Goal: Information Seeking & Learning: Compare options

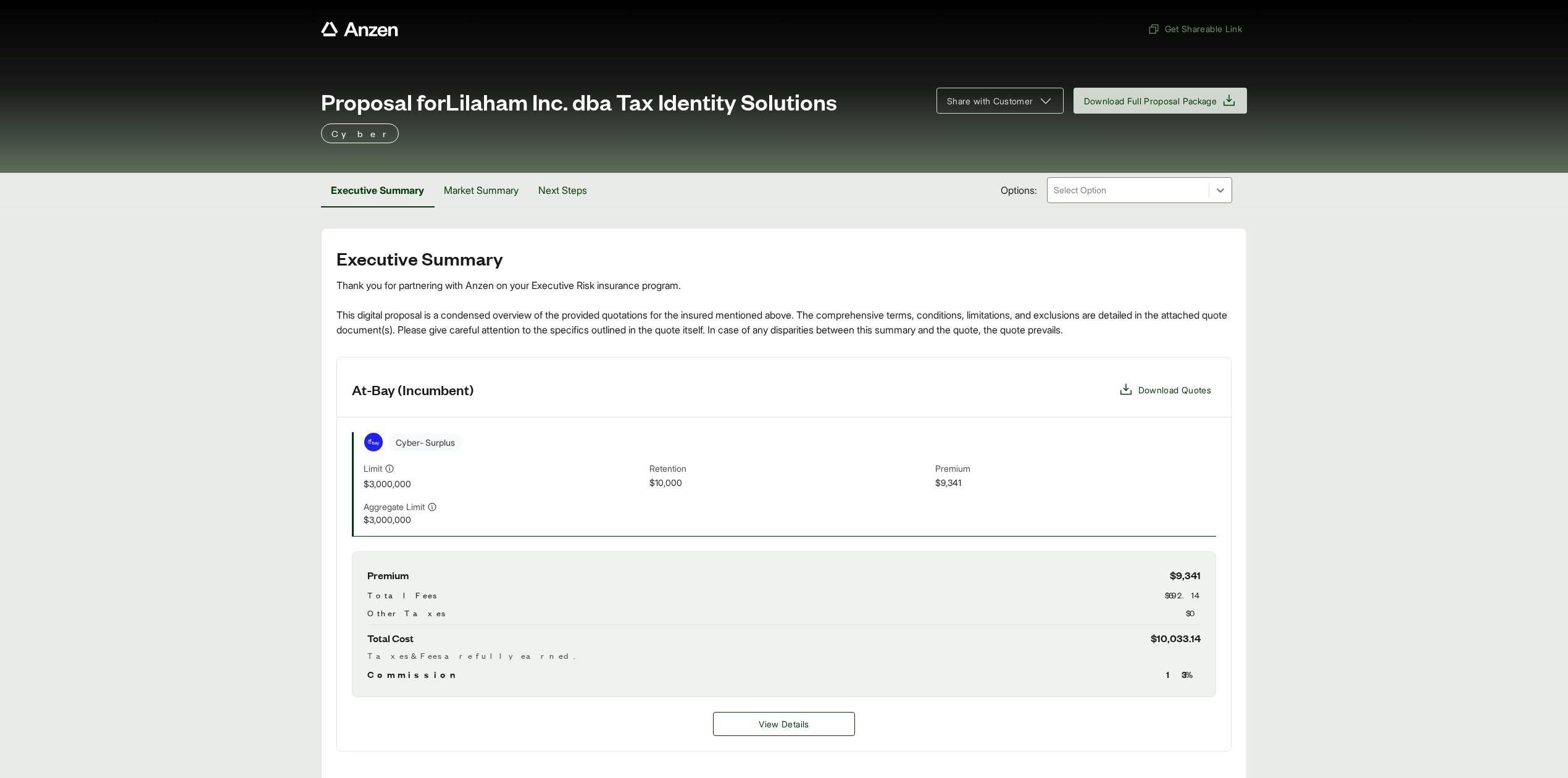
click at [1177, 395] on span "Download Quotes" at bounding box center [1174, 390] width 73 height 13
click at [1146, 398] on header "At-Bay (Incumbent) Download Quotes" at bounding box center [784, 389] width 894 height 64
click at [1146, 398] on button "Download Quotes" at bounding box center [1165, 389] width 103 height 25
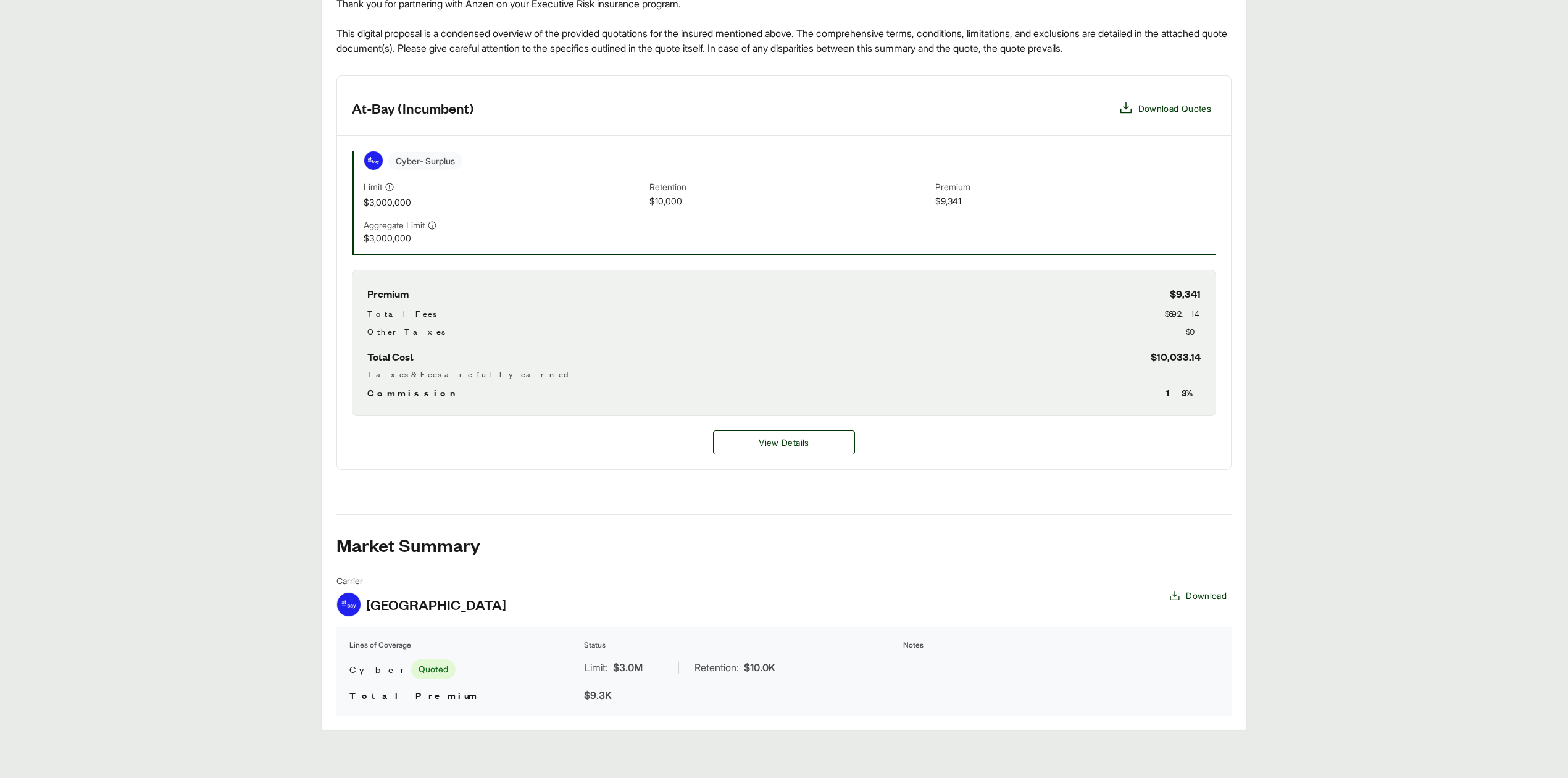
scroll to position [287, 0]
click at [719, 438] on button "View Details" at bounding box center [784, 440] width 142 height 24
click at [748, 449] on button "View Details" at bounding box center [784, 440] width 142 height 24
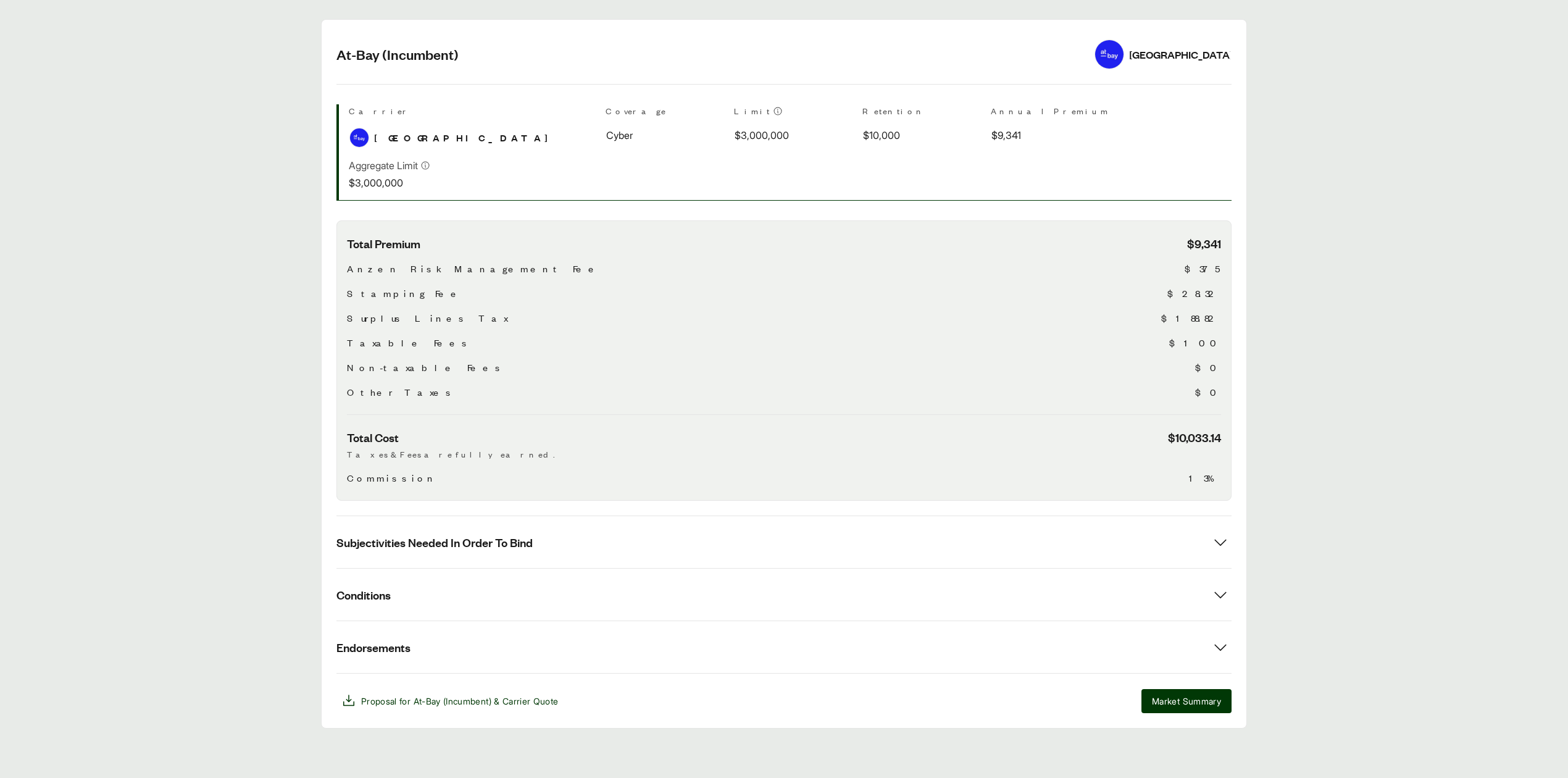
scroll to position [211, 0]
click at [512, 547] on span "Subjectivities Needed In Order To Bind" at bounding box center [435, 542] width 196 height 15
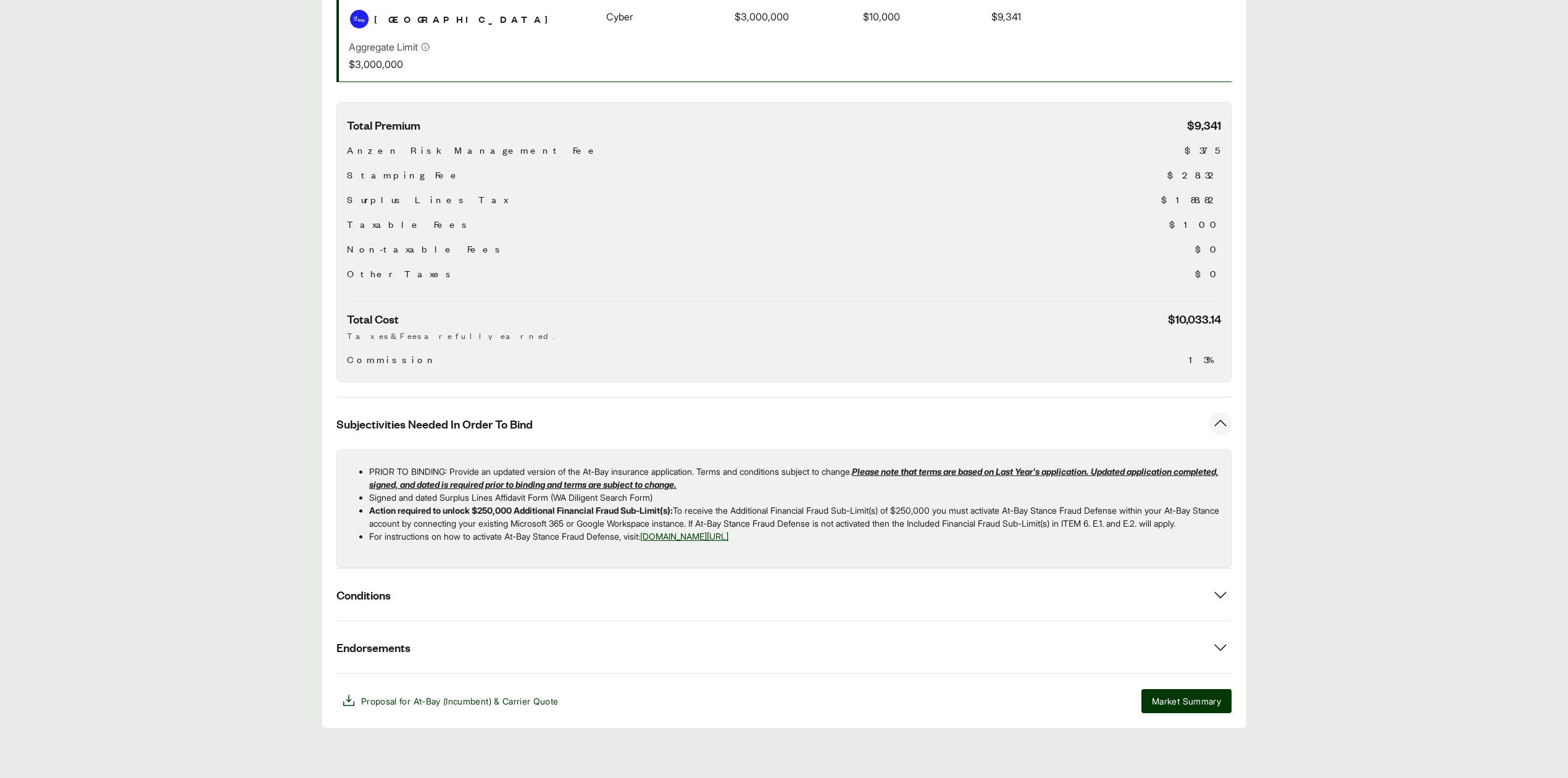
scroll to position [344, 0]
drag, startPoint x: 368, startPoint y: 452, endPoint x: 894, endPoint y: 532, distance: 532.0
click at [894, 532] on ul "PRIOR TO BINDING: Provide an updated version of the At-Bay insurance applicatio…" at bounding box center [784, 504] width 874 height 78
copy ul "PRIOR TO BINDING: Provide an updated version of the At-Bay insurance applicatio…"
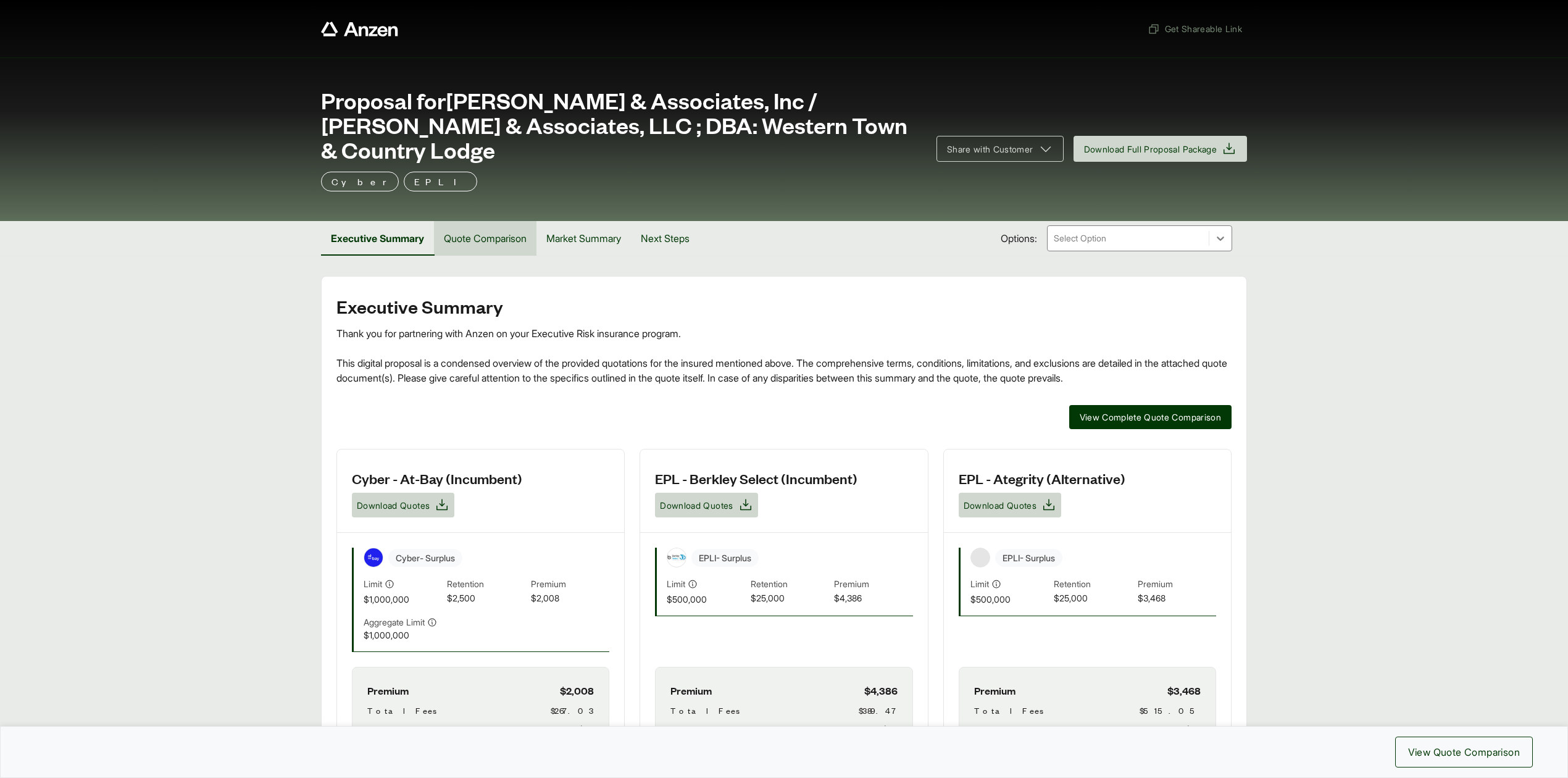
click at [487, 241] on button "Quote Comparison" at bounding box center [485, 238] width 103 height 34
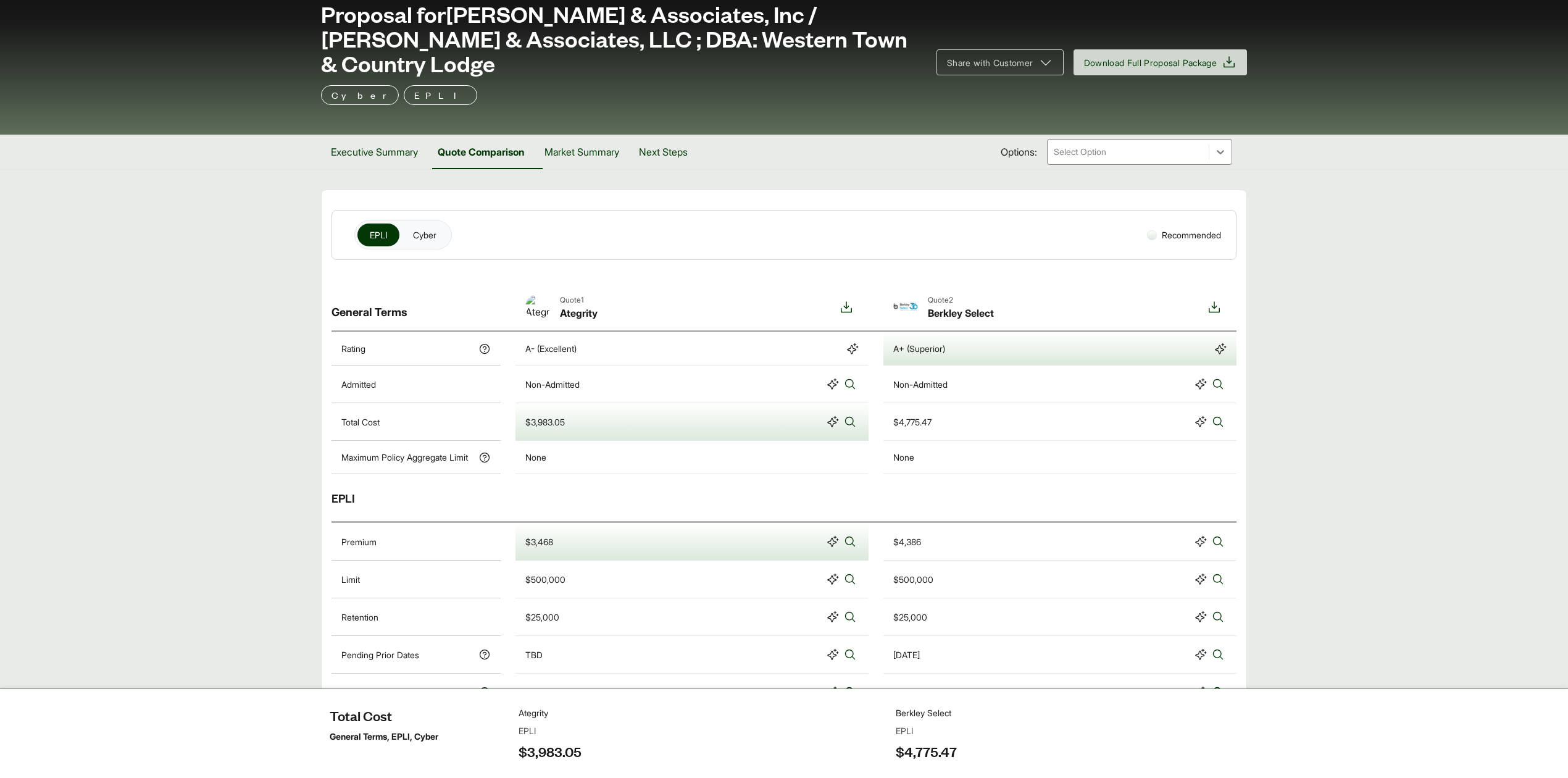
scroll to position [82, 0]
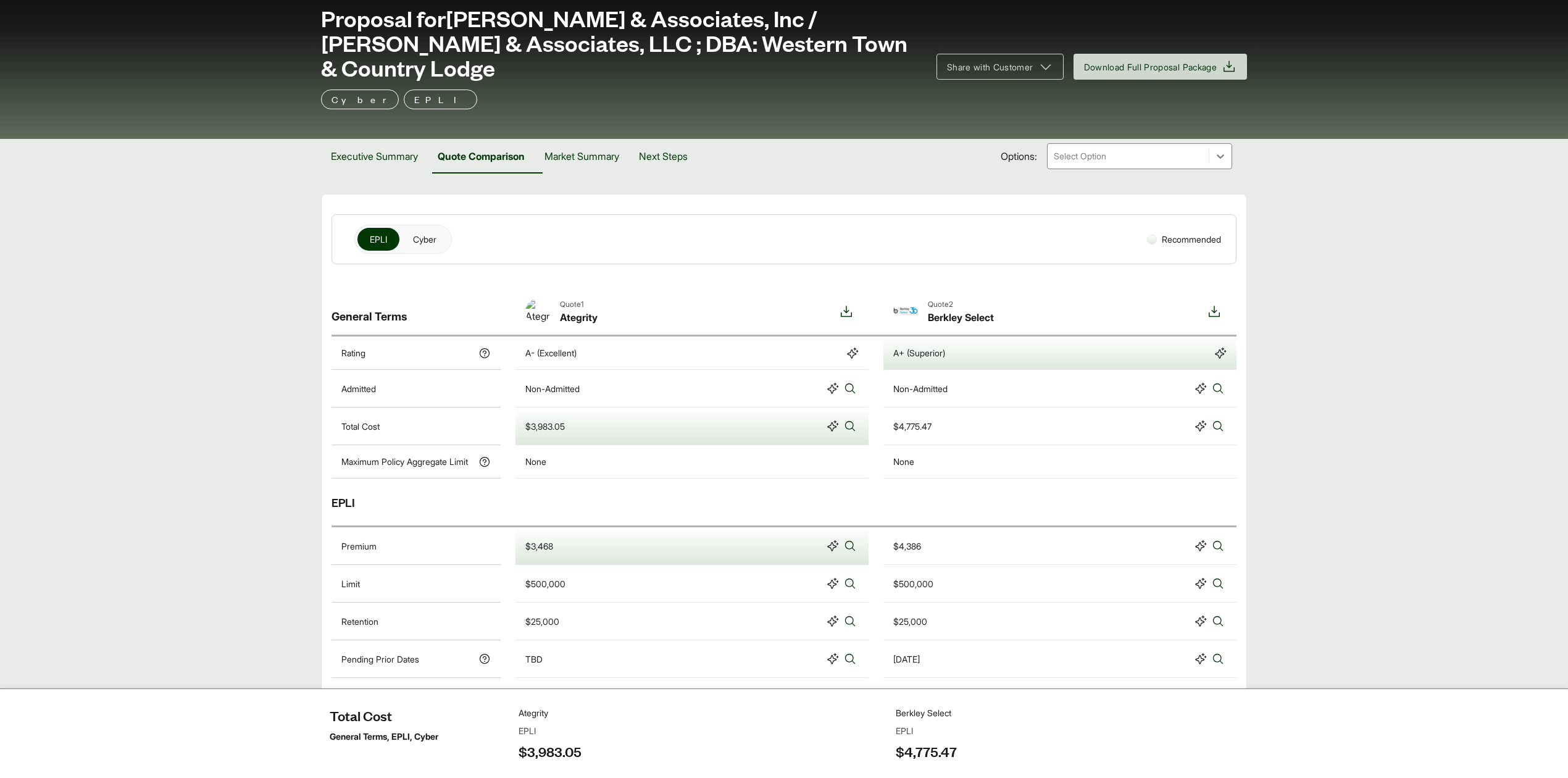
click at [1287, 345] on main "EPLI Cyber Recommended General Terms Quote 1 Ategrity Quote 2 Berkley Select Ra…" at bounding box center [784, 738] width 1568 height 1090
